Goal: Book appointment/travel/reservation

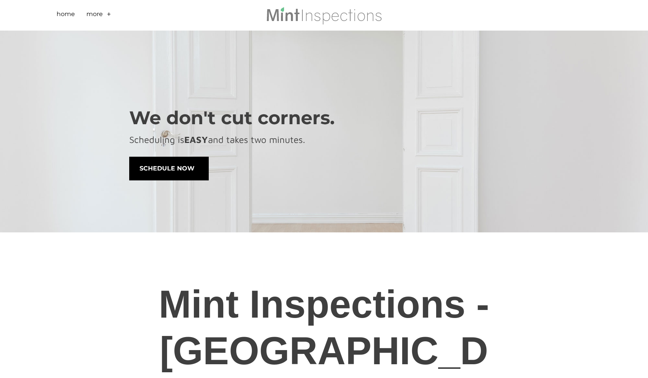
click at [173, 171] on span "schedule now" at bounding box center [169, 168] width 79 height 23
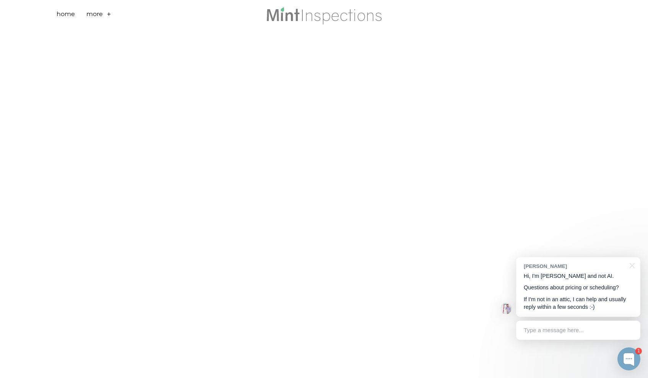
scroll to position [233, 0]
click at [633, 267] on div at bounding box center [630, 265] width 19 height 16
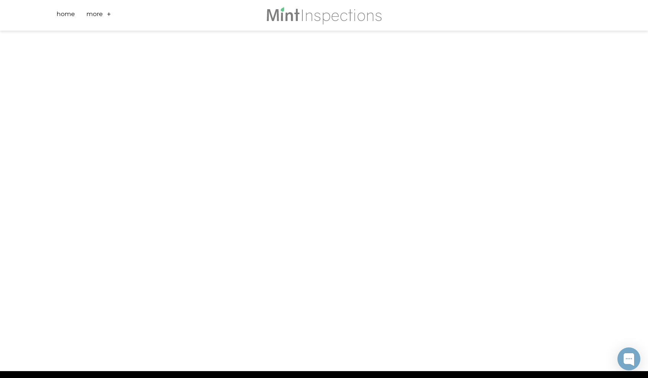
scroll to position [0, 0]
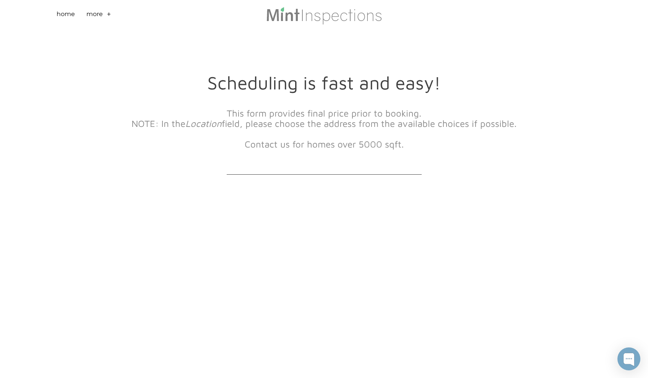
click at [356, 18] on img at bounding box center [324, 15] width 117 height 18
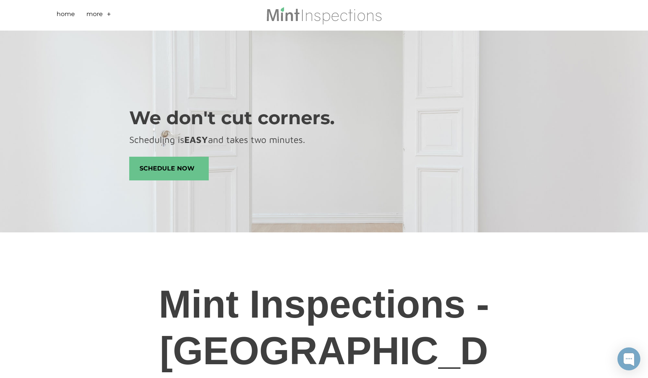
click at [366, 107] on div "We don't cut corners. Scheduling is EASY and takes two minutes. schedule now" at bounding box center [324, 139] width 420 height 95
click at [107, 14] on link "+" at bounding box center [109, 16] width 5 height 12
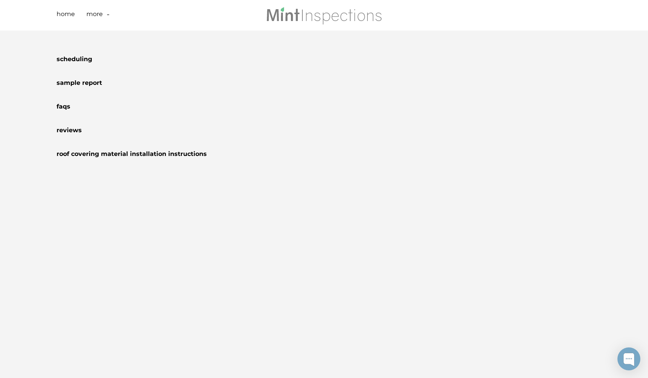
click at [108, 14] on link "-" at bounding box center [108, 16] width 3 height 12
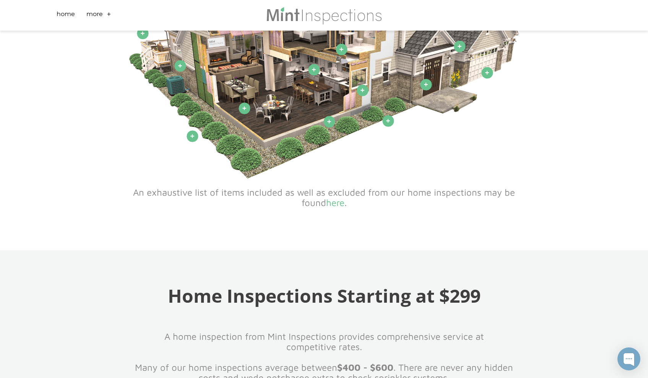
scroll to position [177, 0]
